Goal: Transaction & Acquisition: Subscribe to service/newsletter

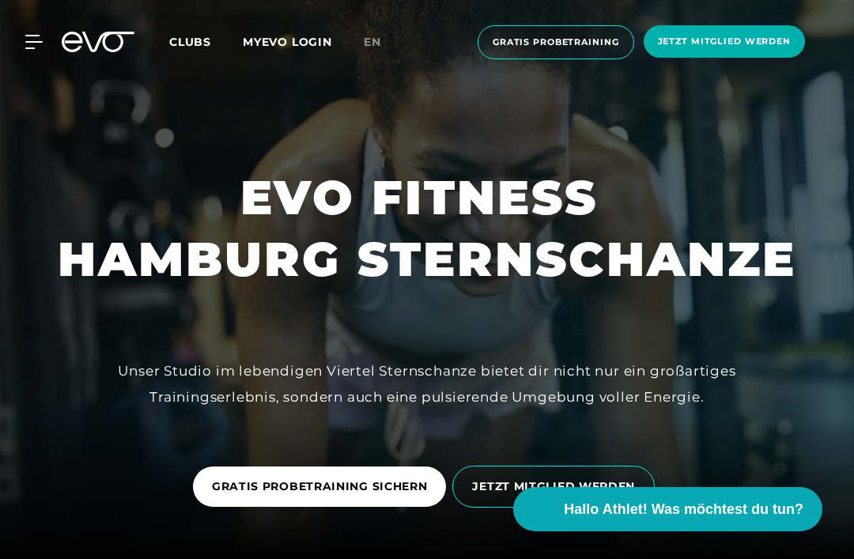
click at [756, 43] on span "Jetzt Mitglied werden" at bounding box center [724, 41] width 133 height 13
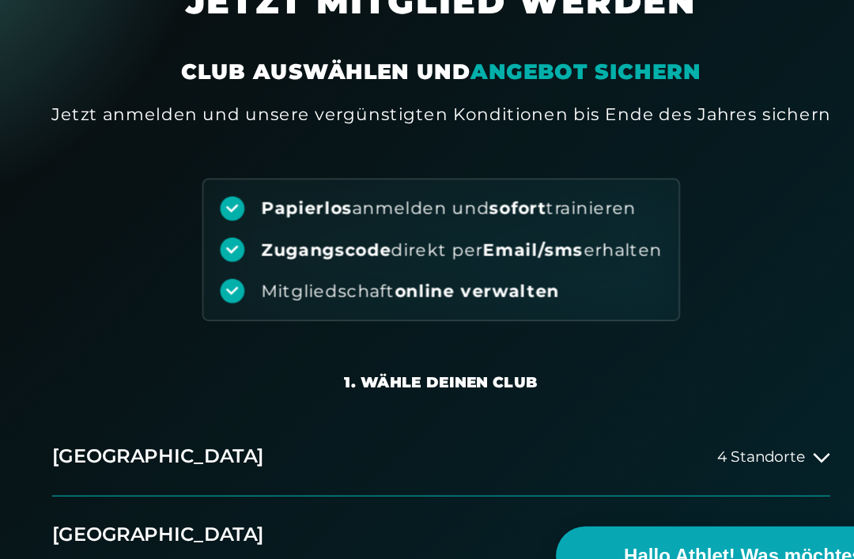
click at [706, 430] on icon at bounding box center [712, 436] width 13 height 13
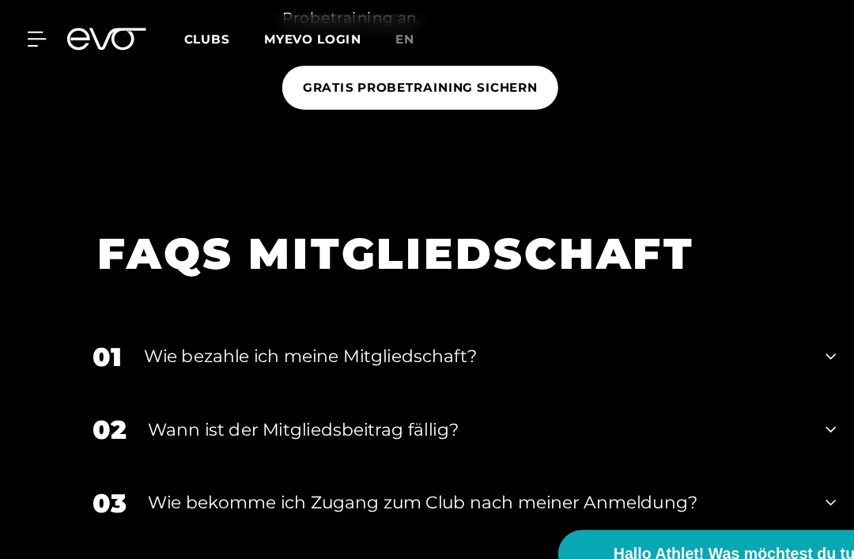
scroll to position [1747, 0]
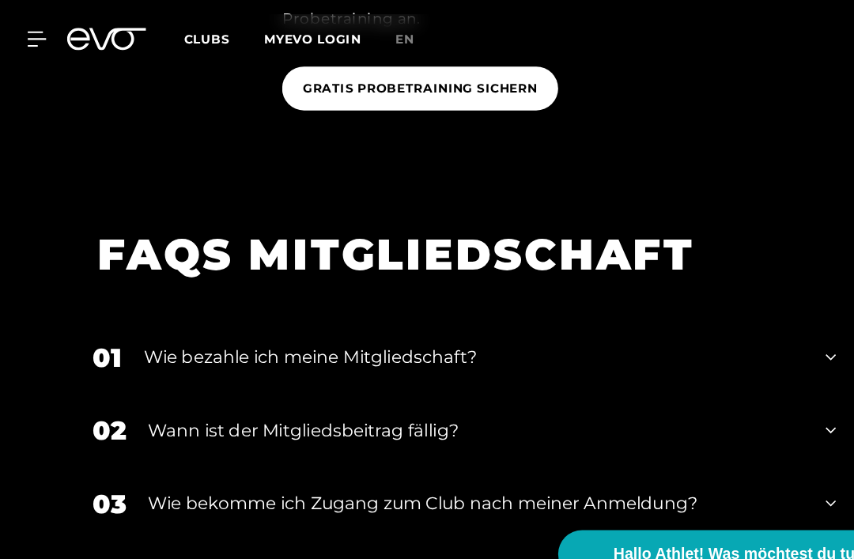
click at [37, 30] on icon at bounding box center [33, 35] width 17 height 13
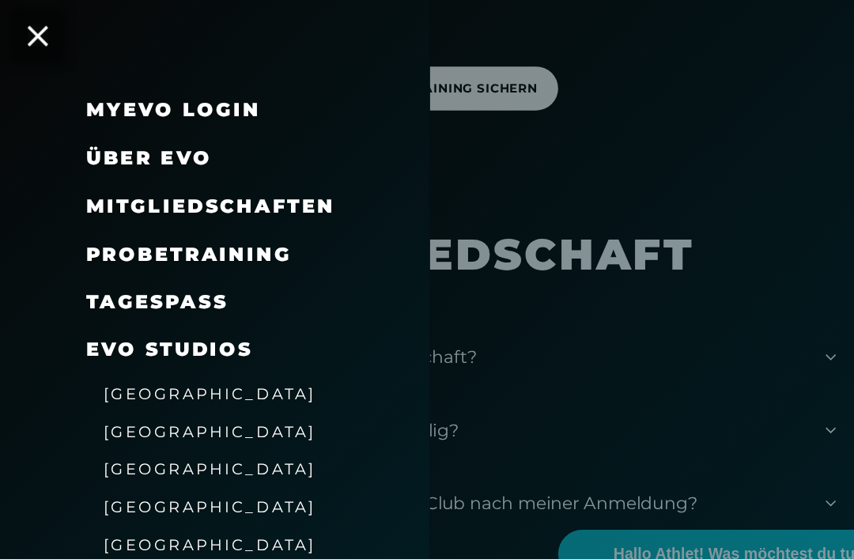
click at [104, 191] on span "Mitgliedschaften" at bounding box center [193, 189] width 229 height 21
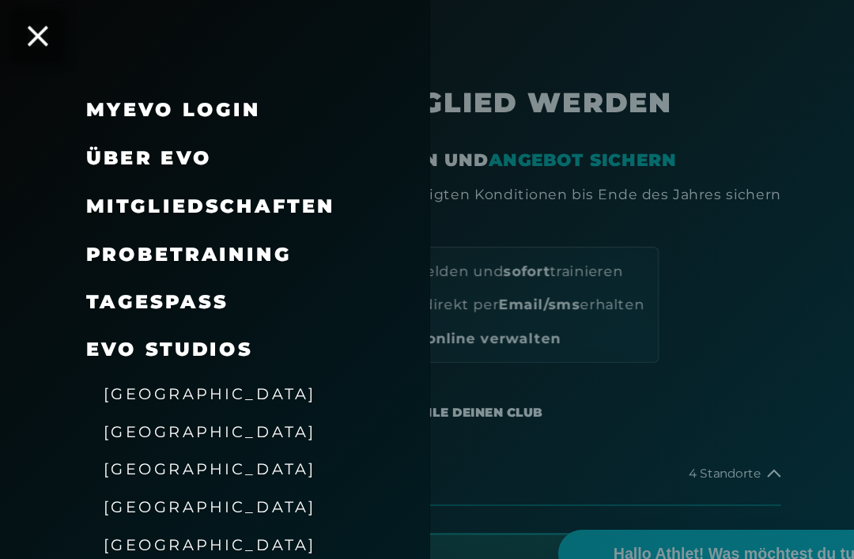
click at [36, 36] on icon at bounding box center [34, 33] width 19 height 19
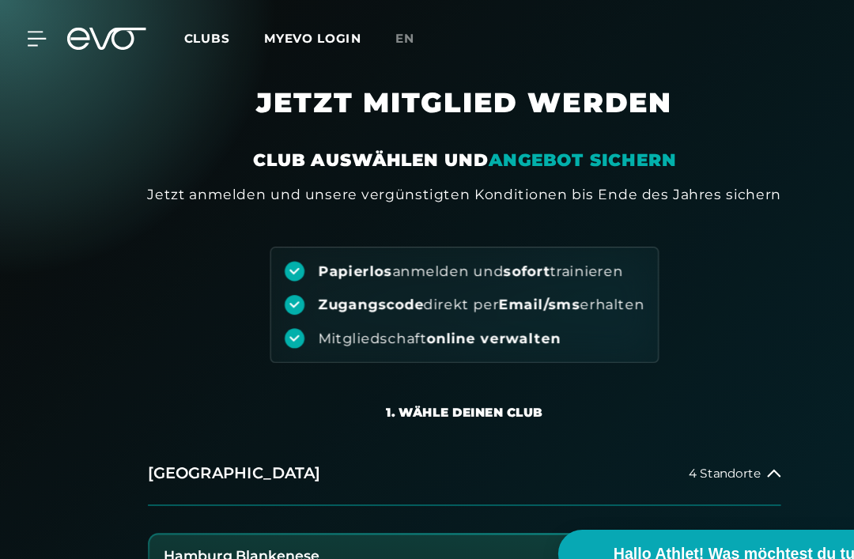
click at [570, 132] on h1 "JETZT MITGLIED WERDEN" at bounding box center [427, 107] width 728 height 57
click at [555, 143] on em "ANGEBOT SICHERN" at bounding box center [535, 147] width 172 height 19
click at [551, 141] on em "ANGEBOT SICHERN" at bounding box center [535, 147] width 172 height 19
click at [550, 140] on em "ANGEBOT SICHERN" at bounding box center [535, 147] width 172 height 19
click at [540, 153] on em "ANGEBOT SICHERN" at bounding box center [535, 147] width 172 height 19
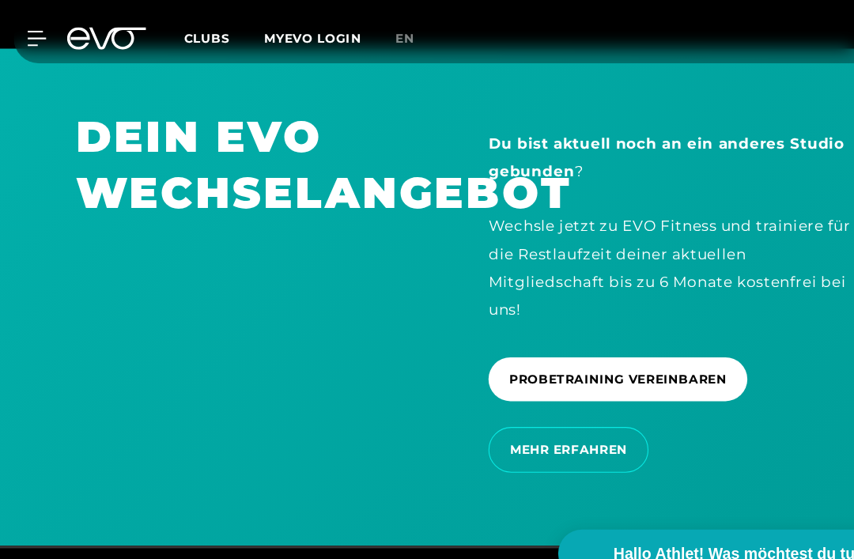
scroll to position [2643, 0]
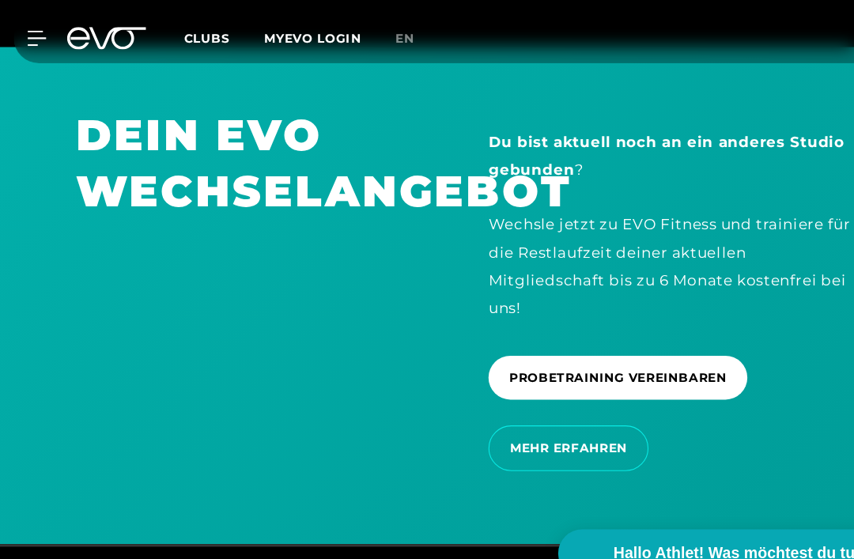
click at [523, 434] on span "MEHR ERFAHREN" at bounding box center [522, 413] width 147 height 42
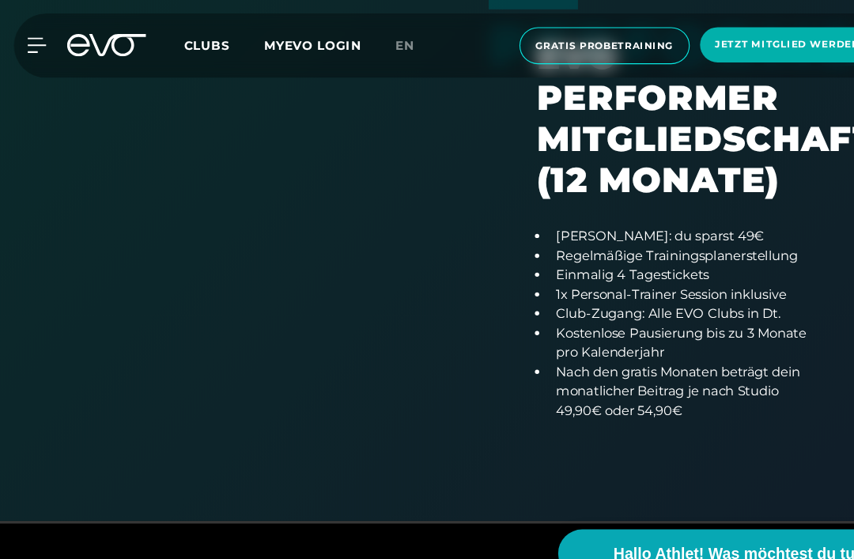
scroll to position [1083, 0]
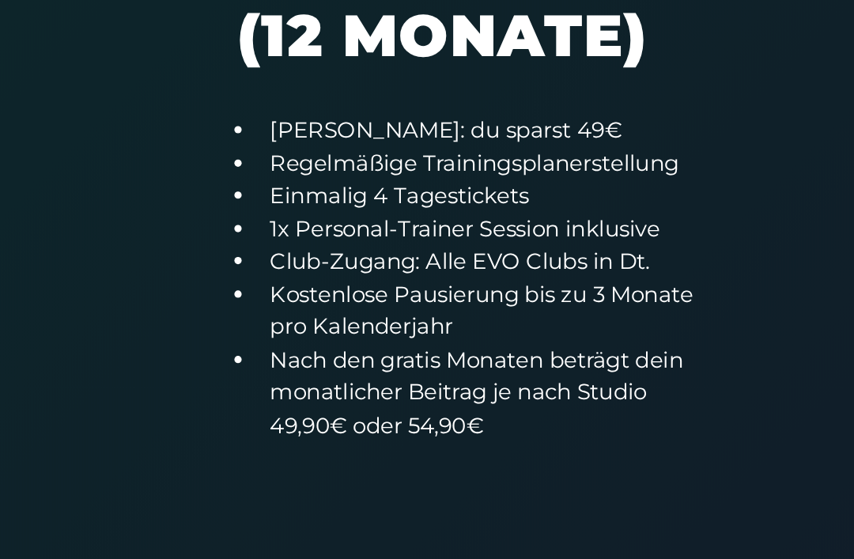
click at [438, 24] on div "EVO Performer Mitgliedschaft (12 Monate) [PERSON_NAME]: du sparst 49€ Regelmäßi…" at bounding box center [617, 199] width 380 height 412
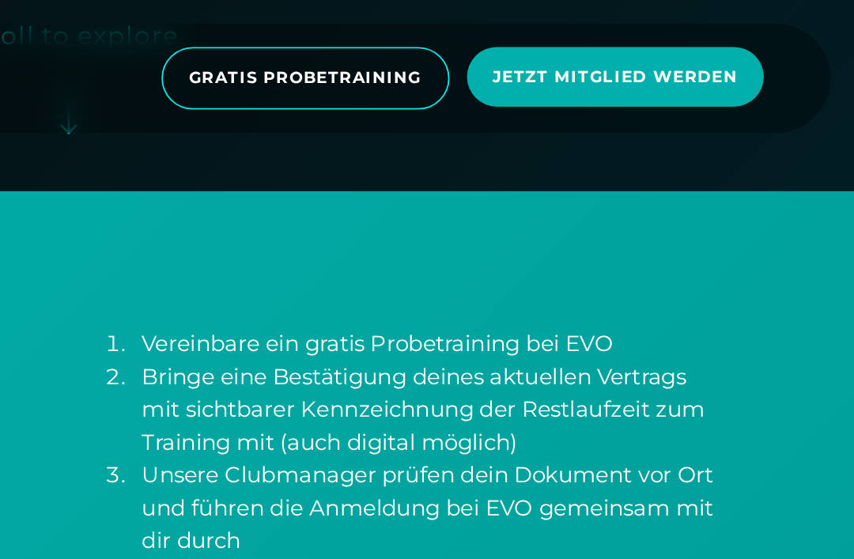
scroll to position [455, 0]
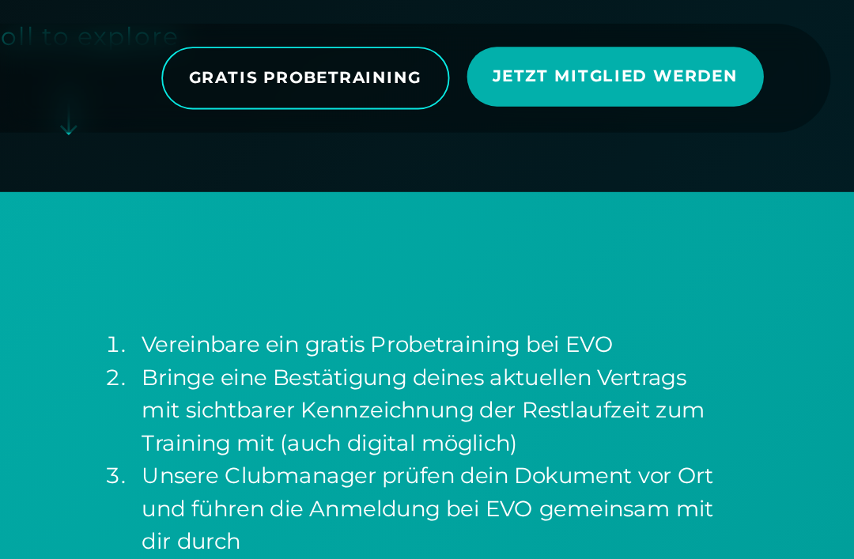
scroll to position [454, 69]
